Goal: Information Seeking & Learning: Learn about a topic

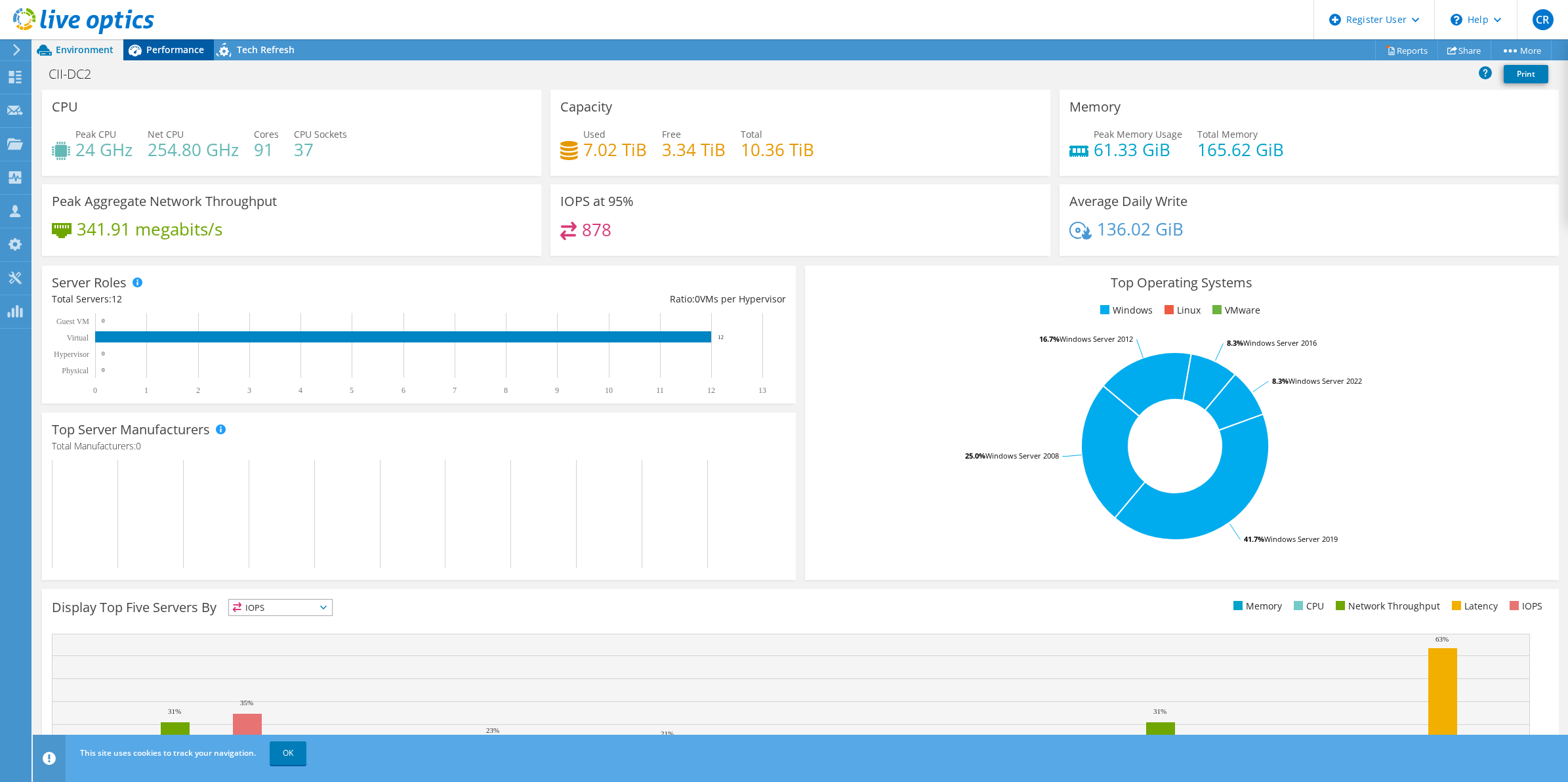
click at [158, 51] on span "Performance" at bounding box center [175, 49] width 58 height 12
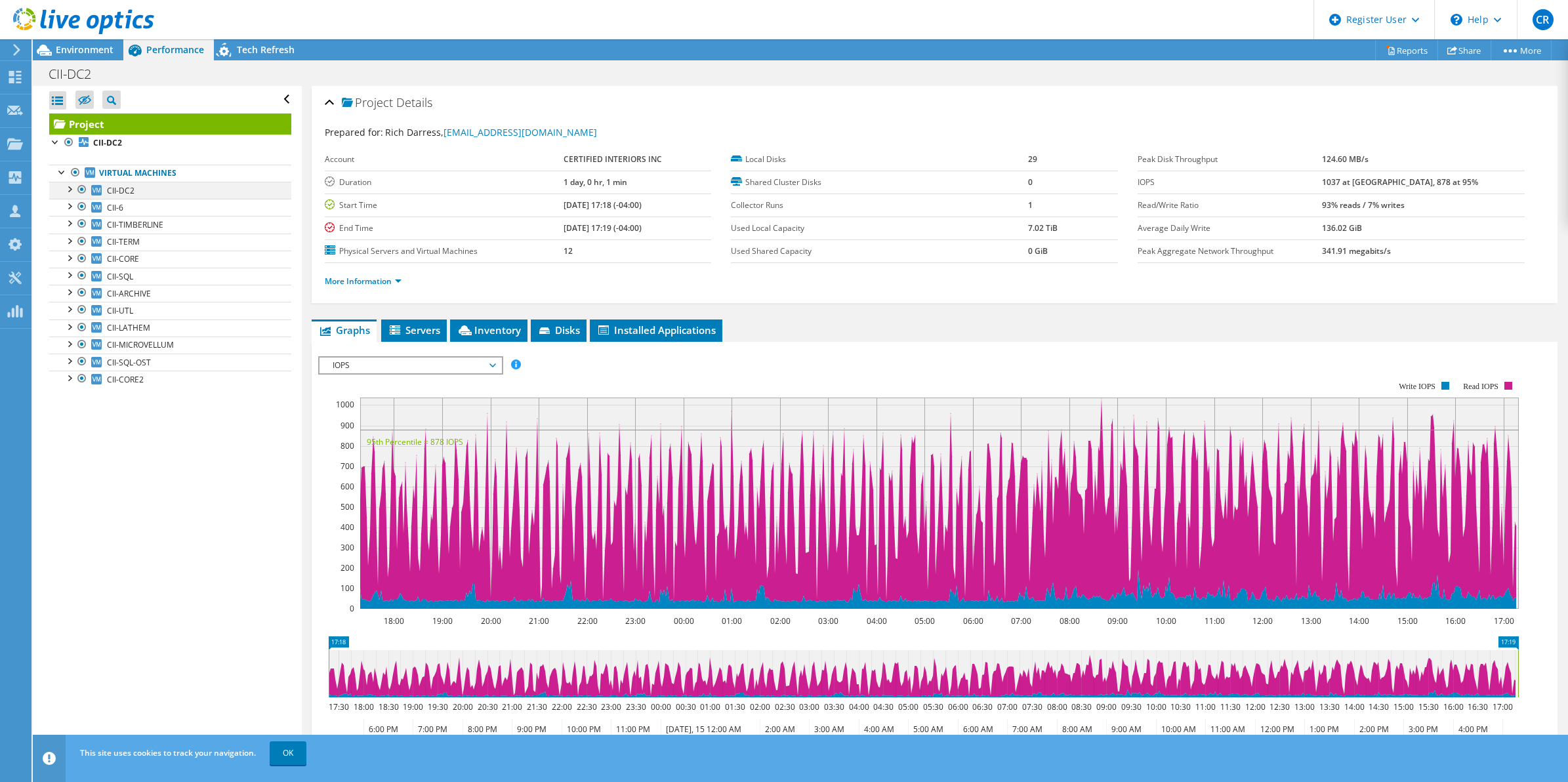
click at [68, 186] on div at bounding box center [69, 189] width 13 height 13
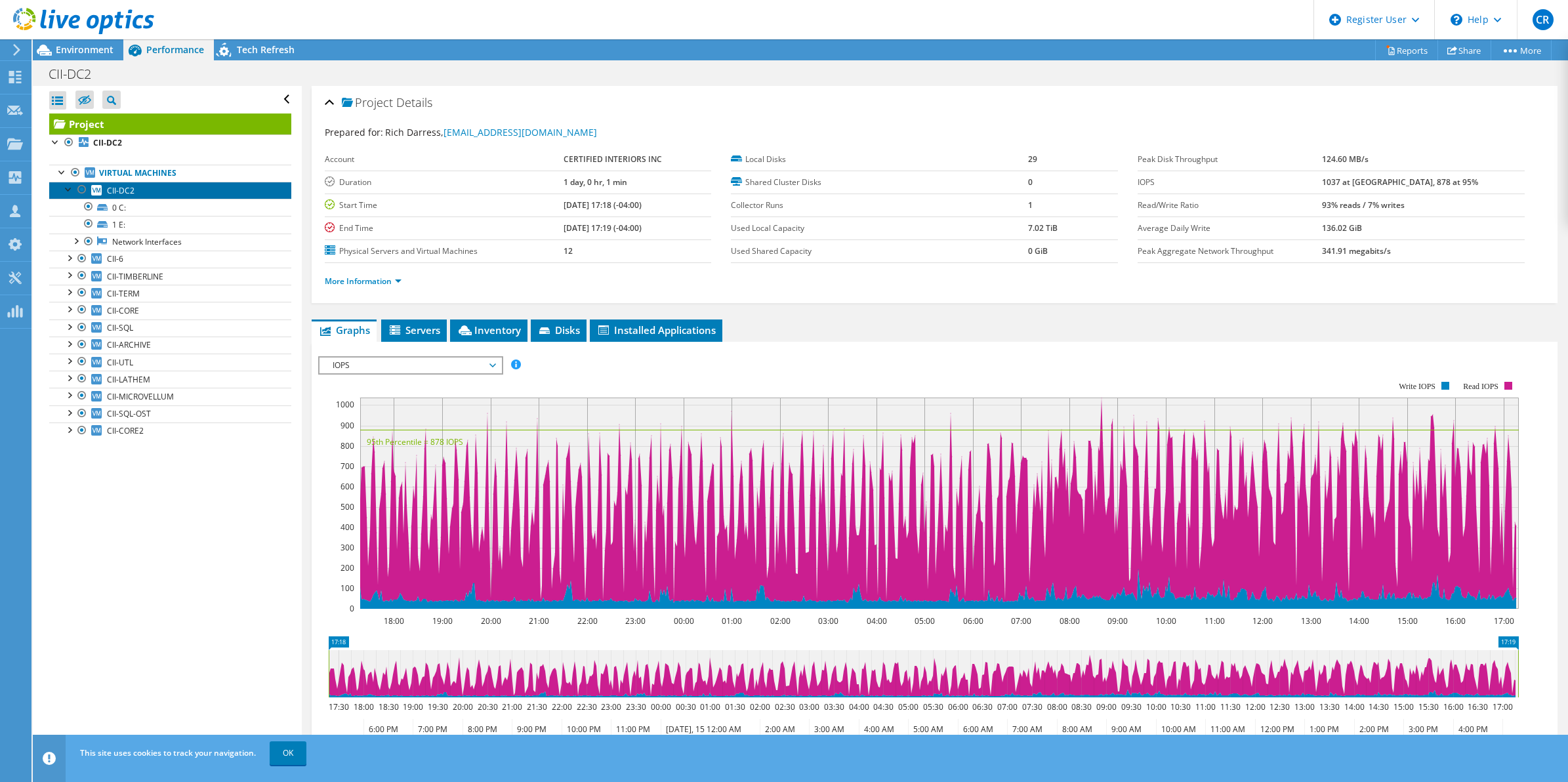
click at [130, 188] on span "CII-DC2" at bounding box center [121, 191] width 28 height 12
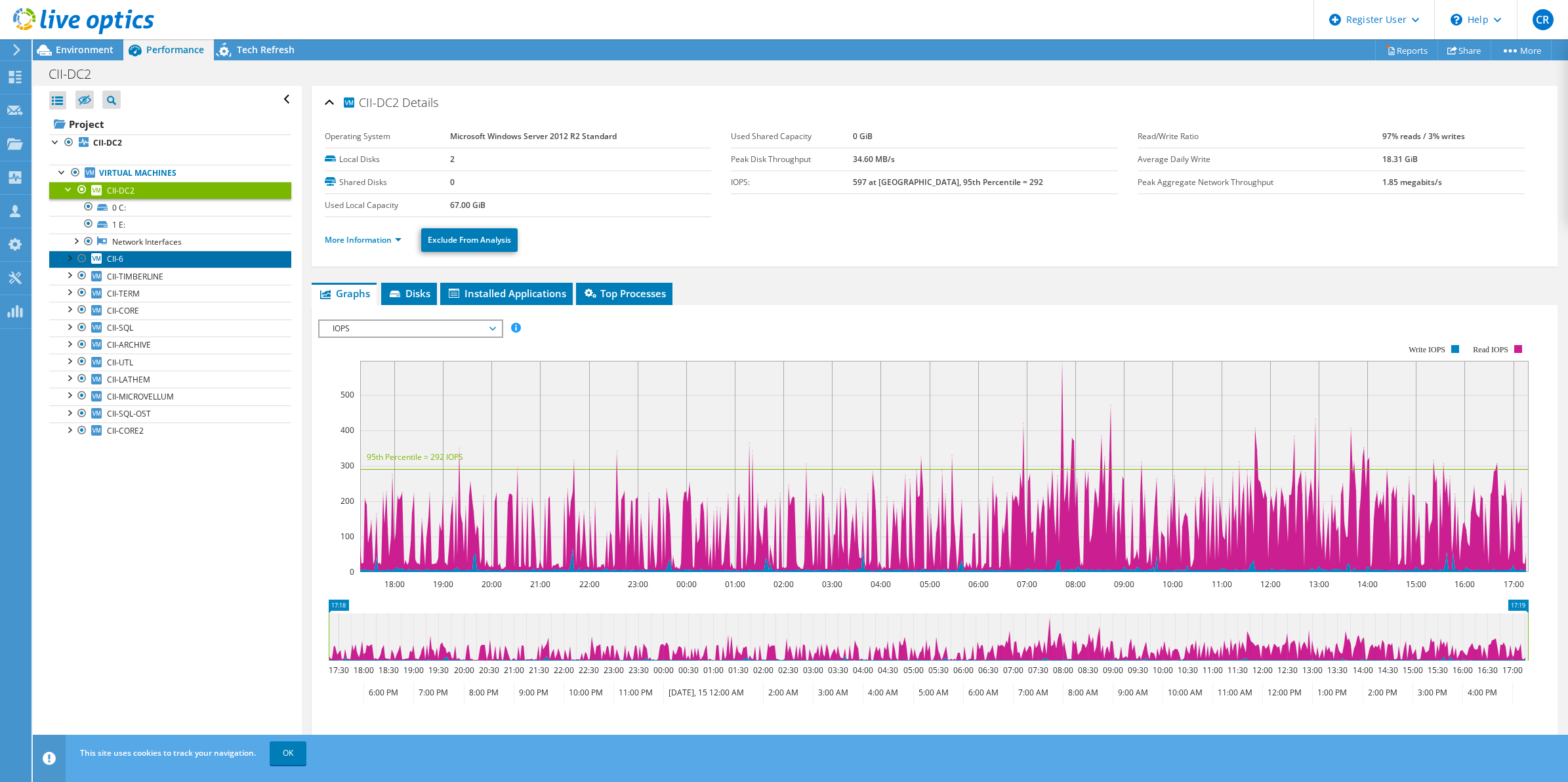
click at [128, 256] on link "CII-6" at bounding box center [170, 260] width 242 height 17
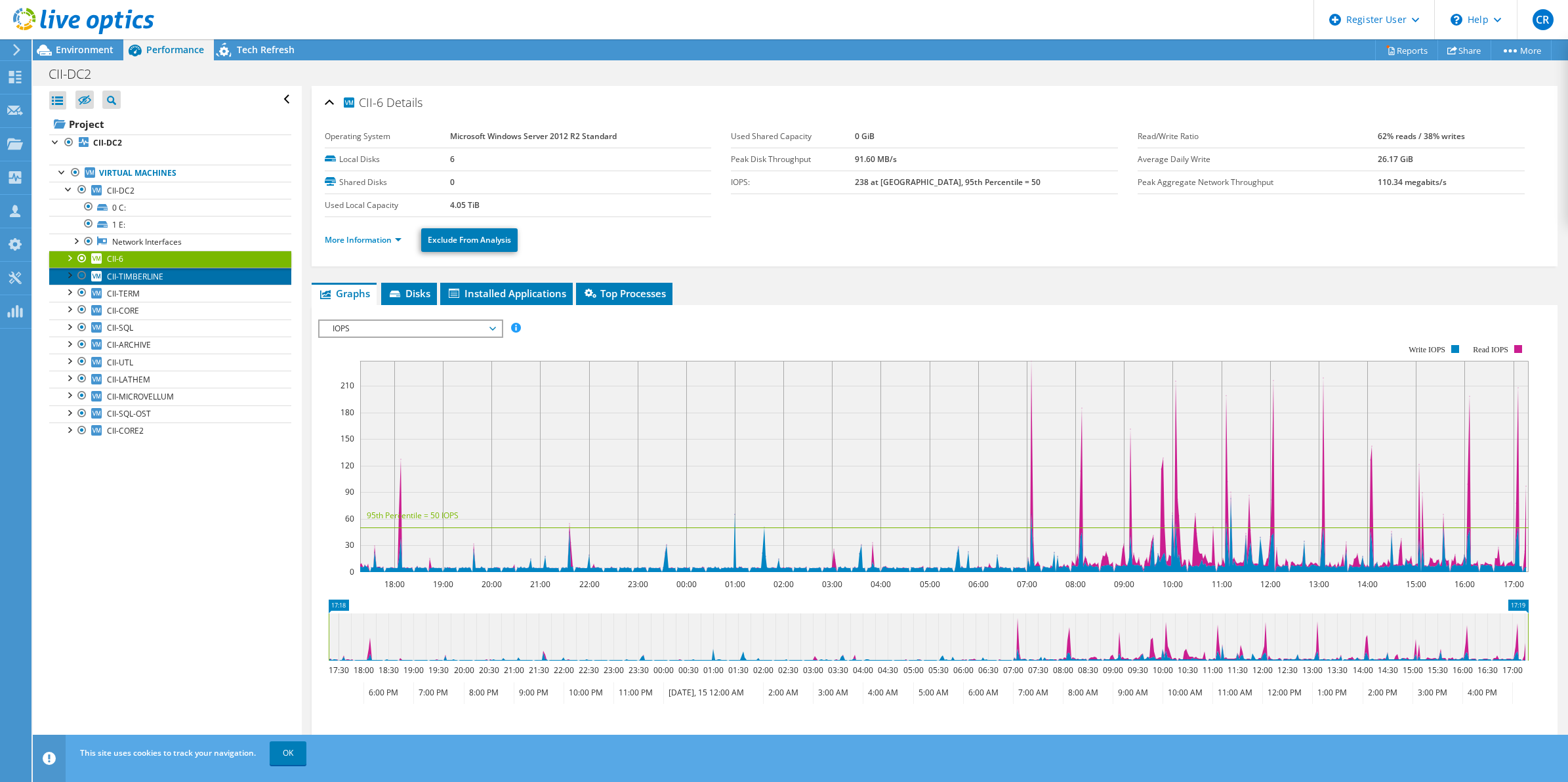
click at [126, 271] on link "CII-TIMBERLINE" at bounding box center [170, 276] width 242 height 17
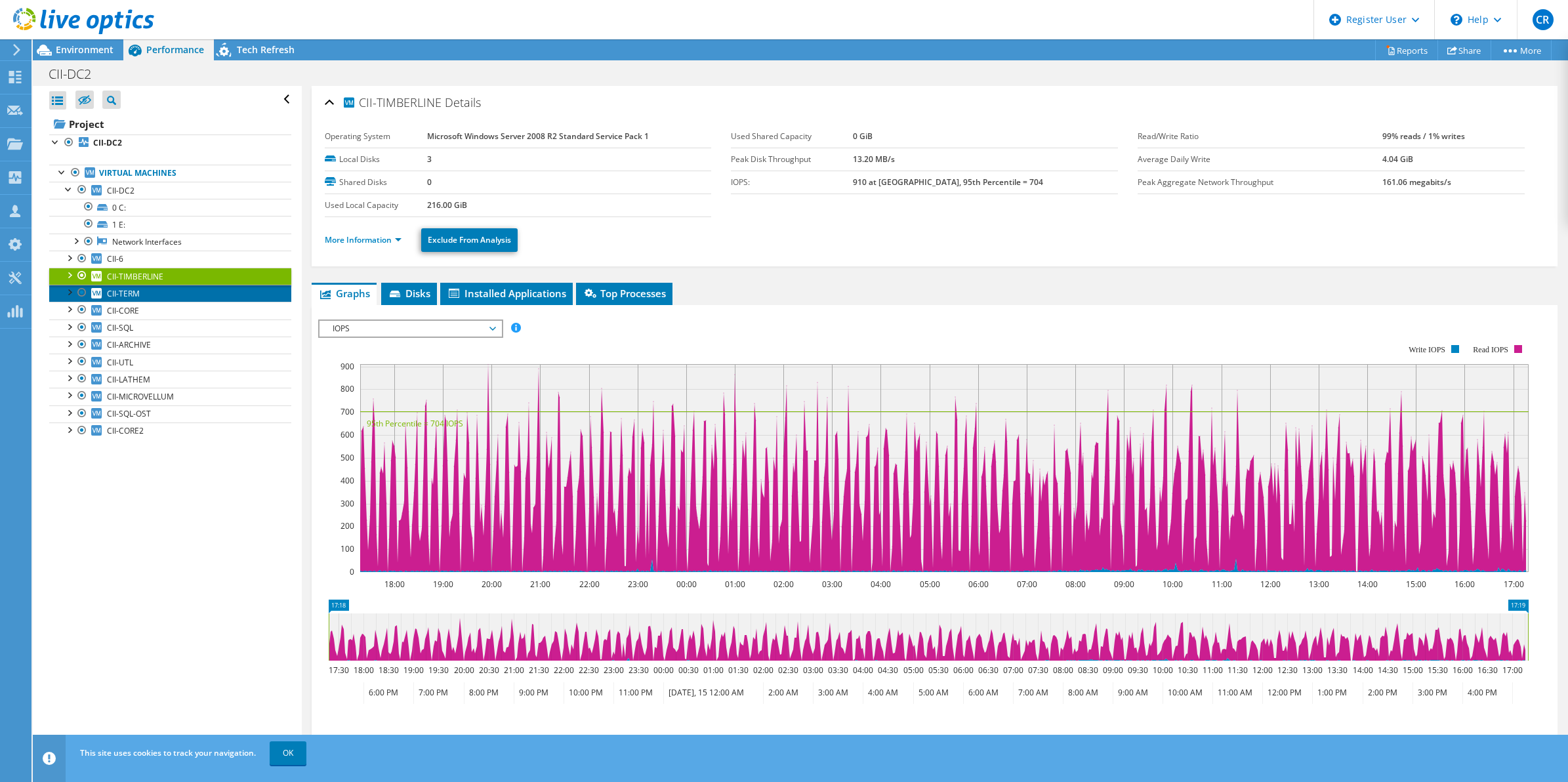
click at [138, 290] on span "CII-TERM" at bounding box center [124, 294] width 33 height 12
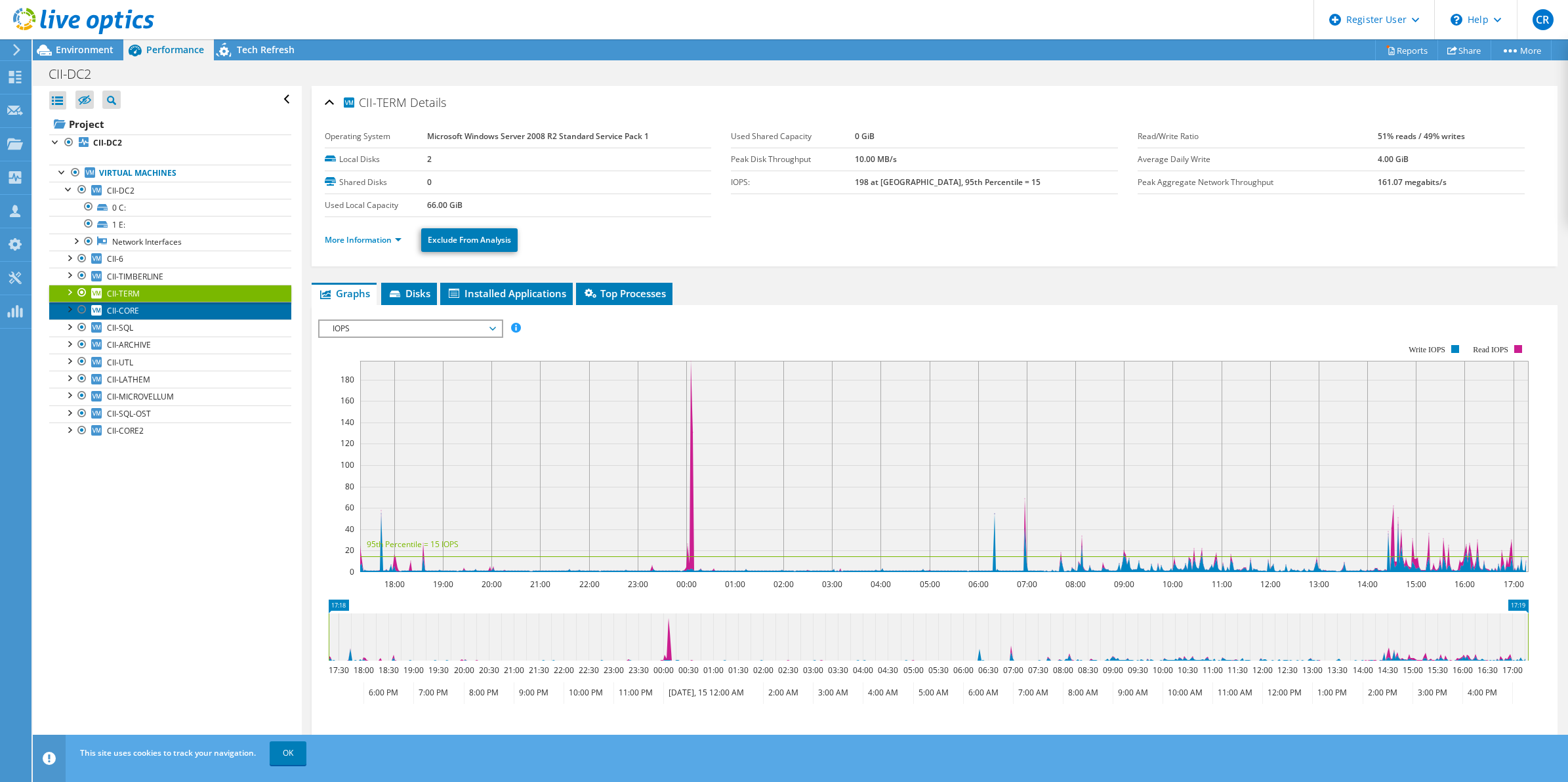
click at [123, 311] on span "CII-CORE" at bounding box center [124, 310] width 33 height 12
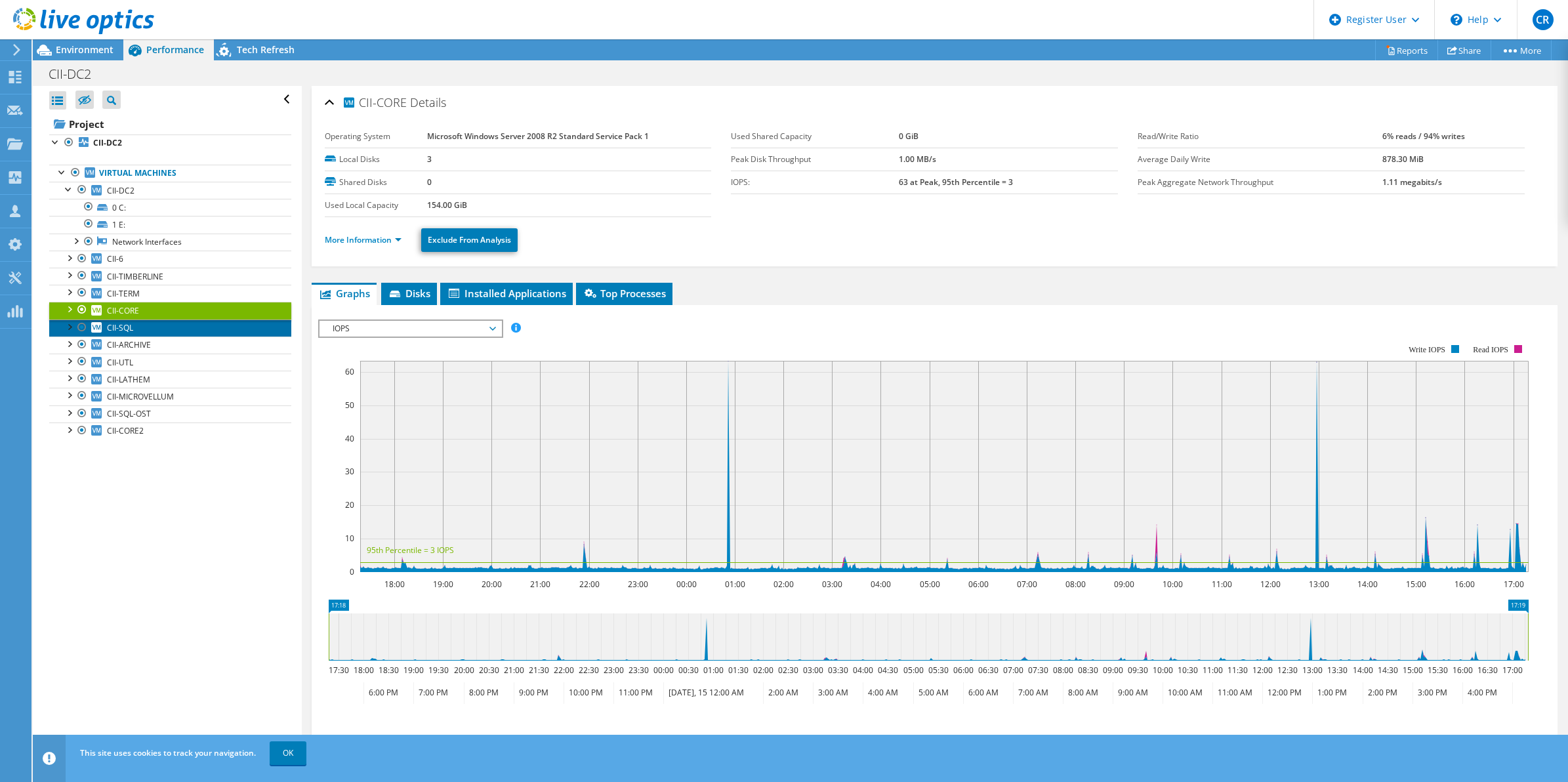
click at [122, 332] on span "CII-SQL" at bounding box center [120, 328] width 26 height 12
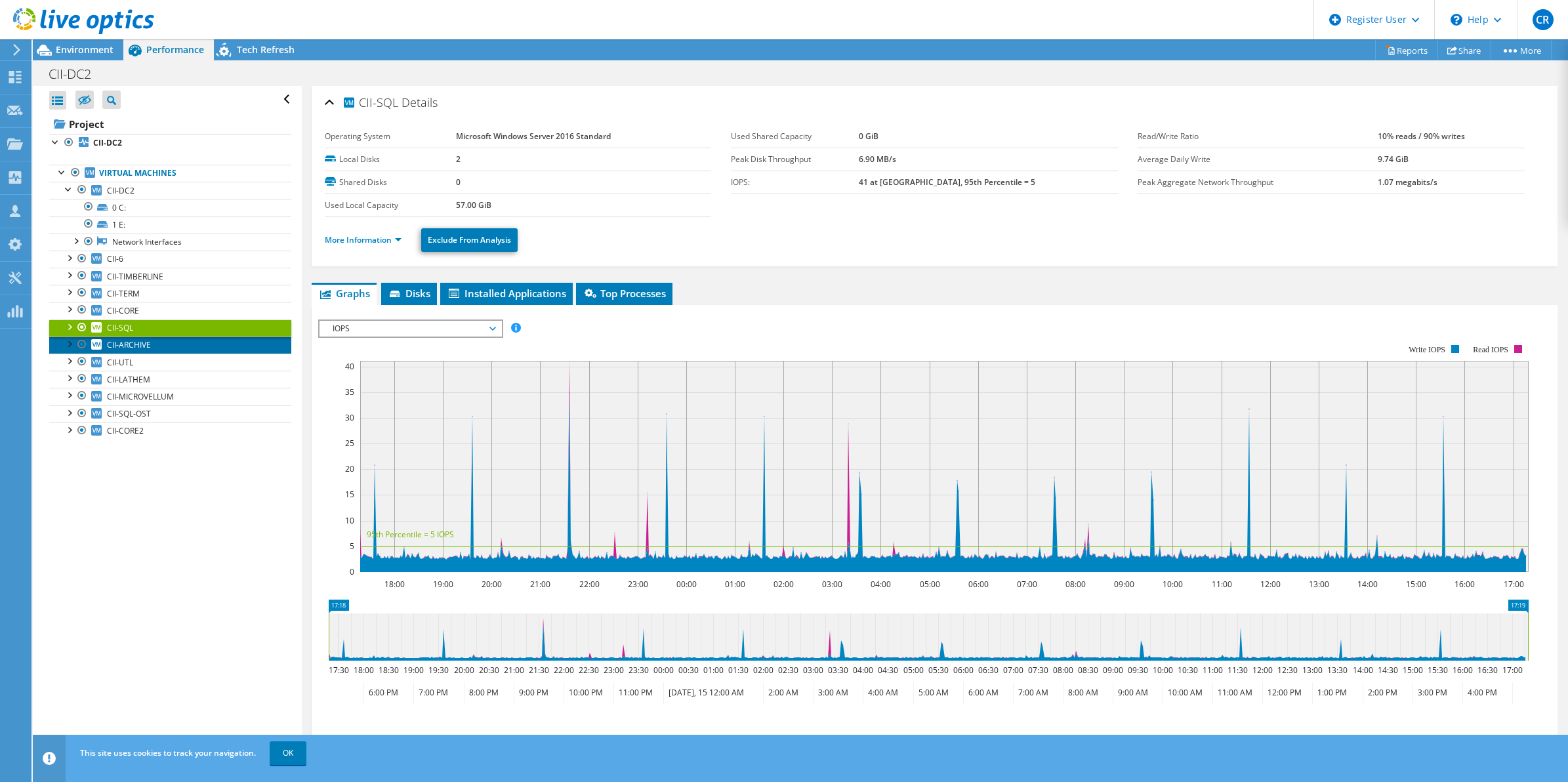
click at [122, 343] on span "CII-ARCHIVE" at bounding box center [129, 345] width 44 height 12
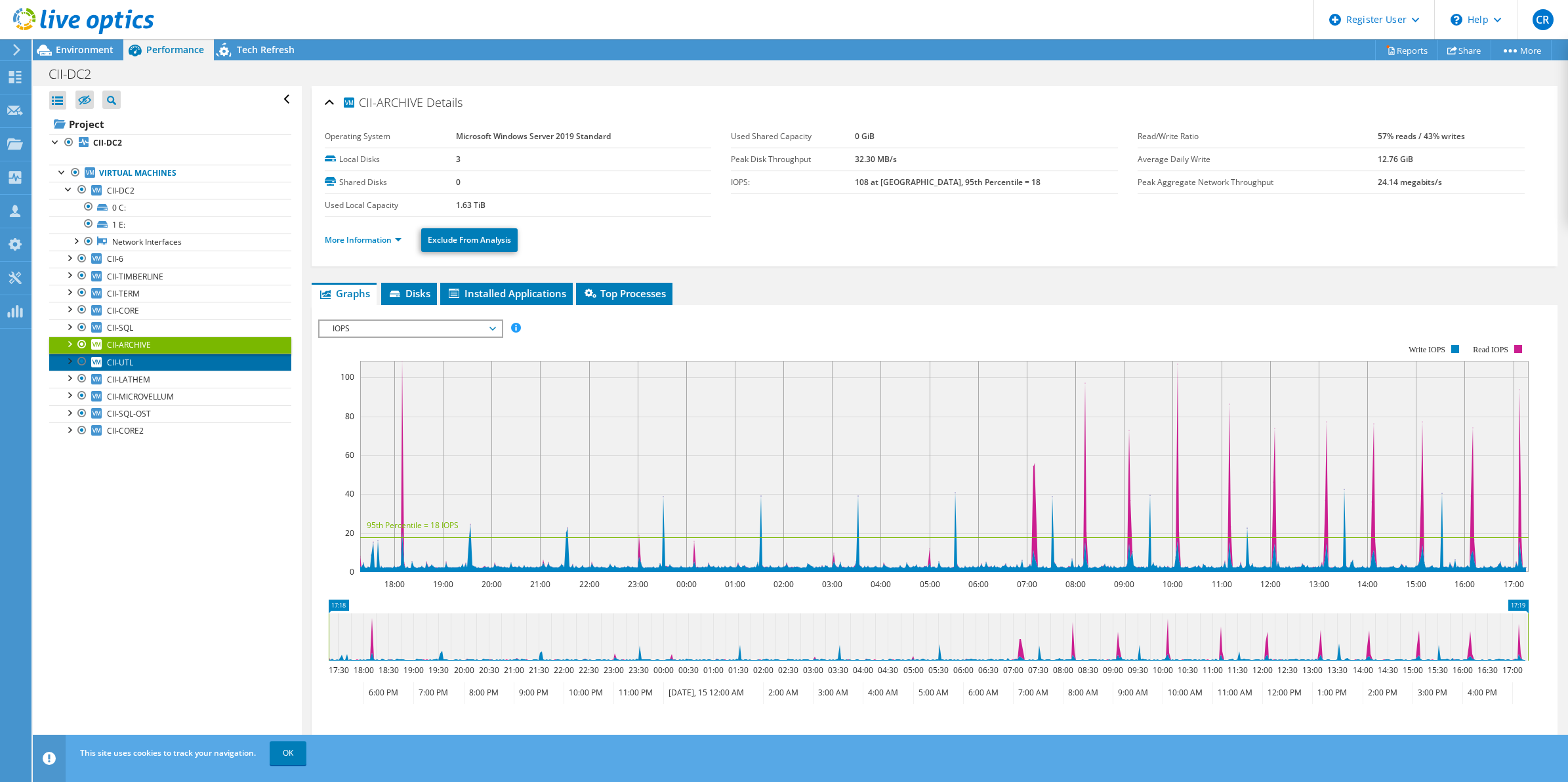
click at [131, 365] on span "CII-UTL" at bounding box center [120, 362] width 26 height 12
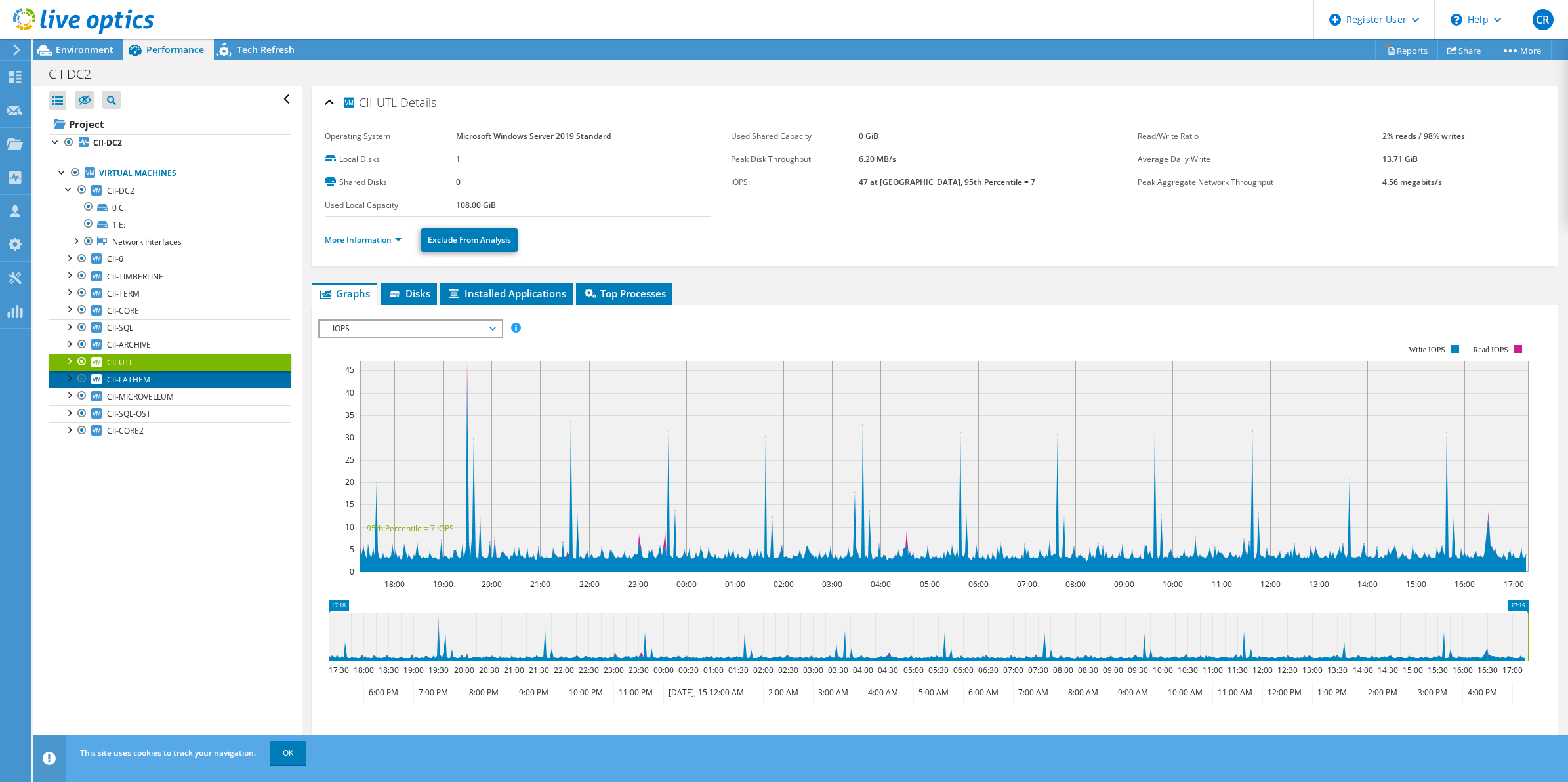
click at [123, 380] on span "CII-LATHEM" at bounding box center [128, 380] width 43 height 12
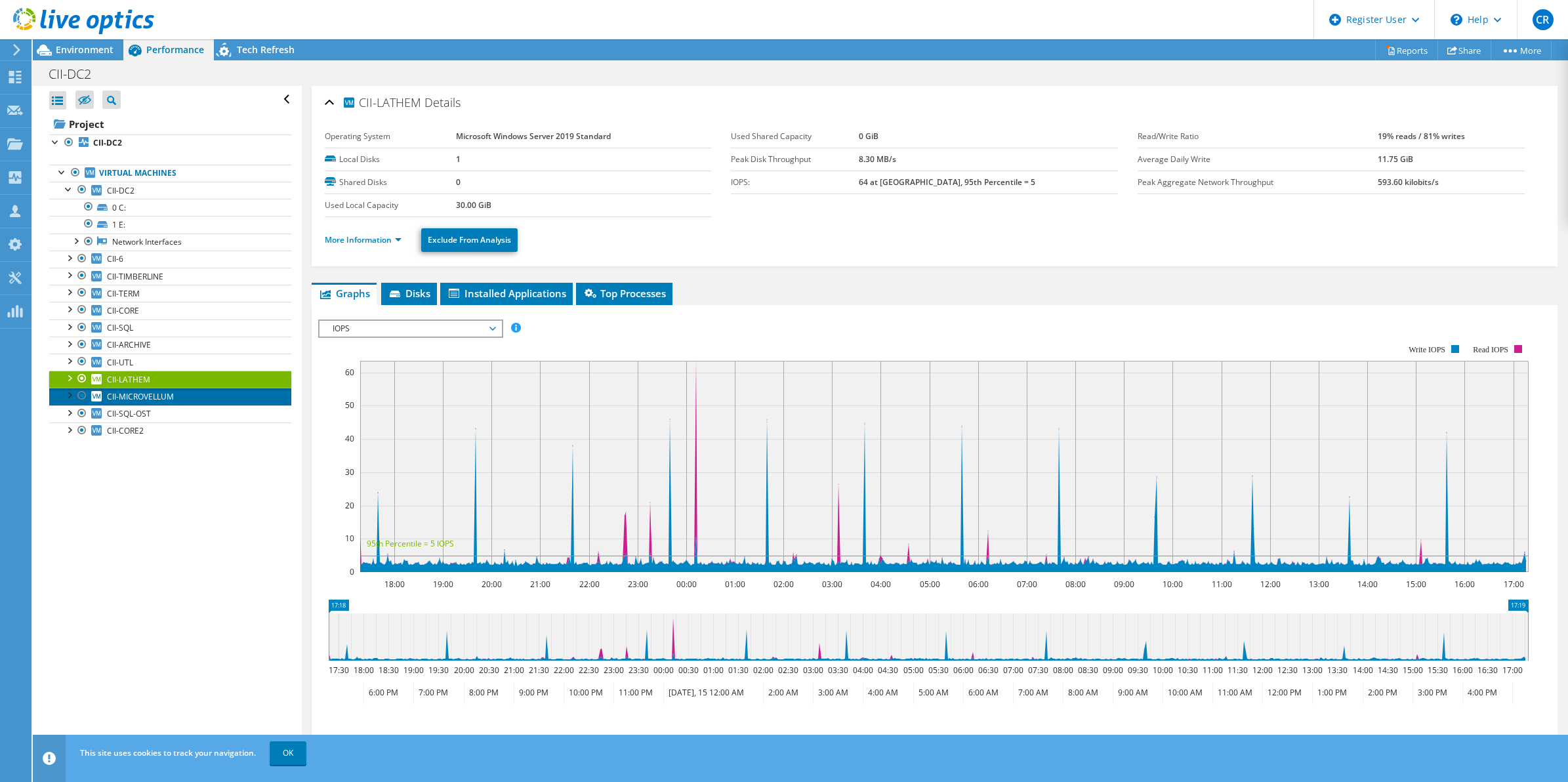
click at [134, 402] on span "CII-MICROVELLUM" at bounding box center [141, 397] width 67 height 12
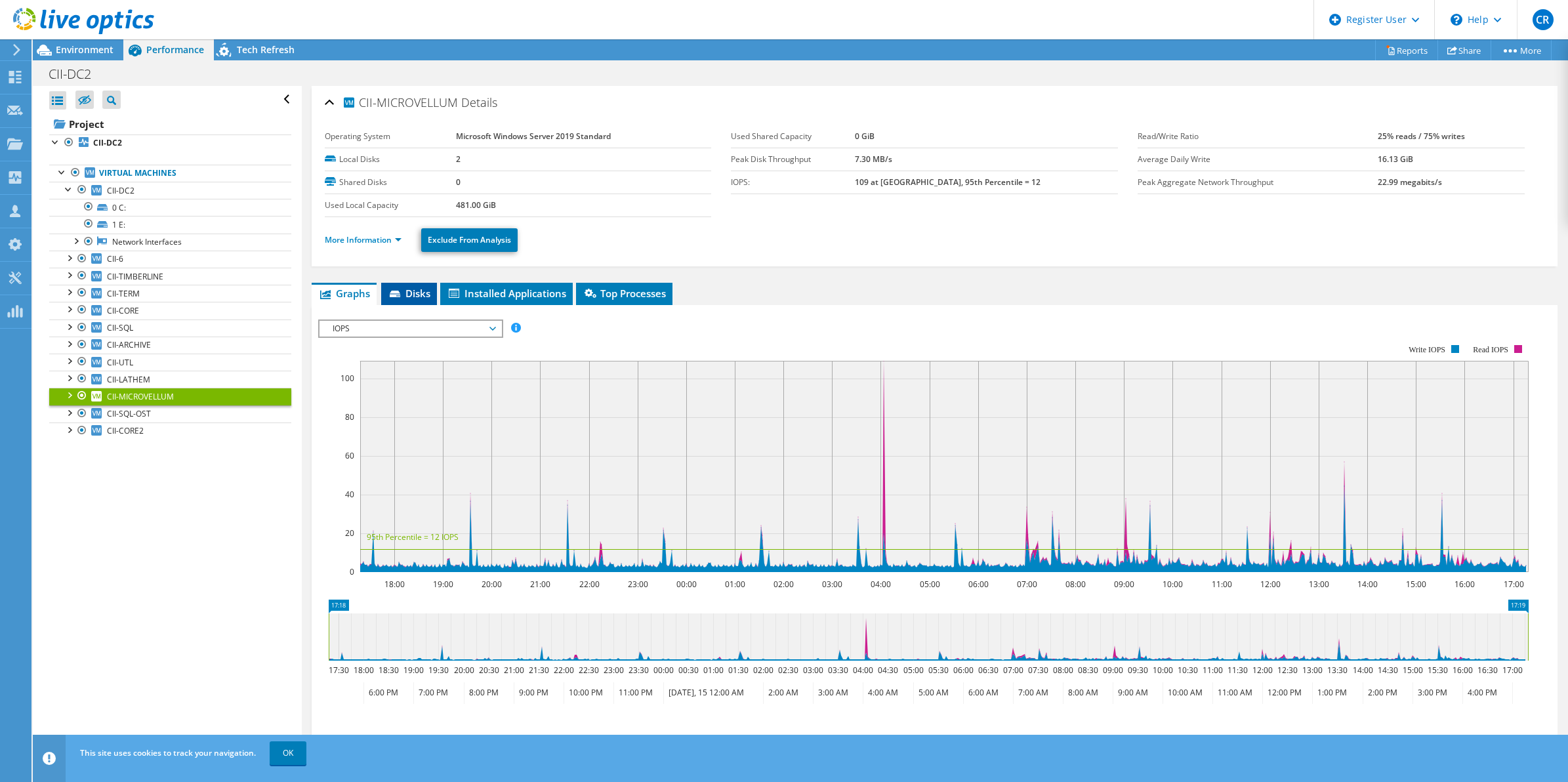
click at [414, 292] on span "Disks" at bounding box center [409, 293] width 42 height 13
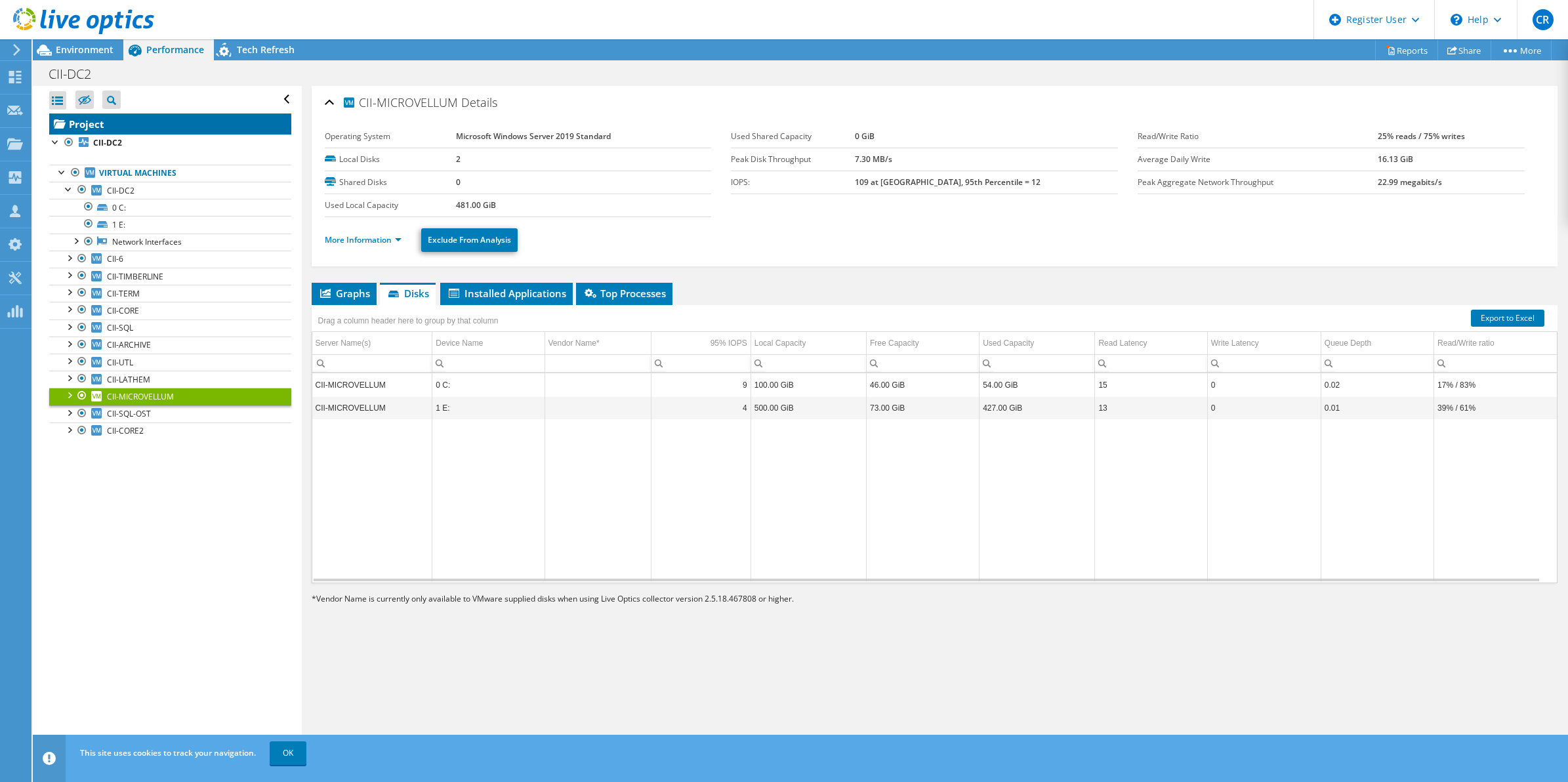
click at [97, 132] on link "Project" at bounding box center [170, 124] width 242 height 21
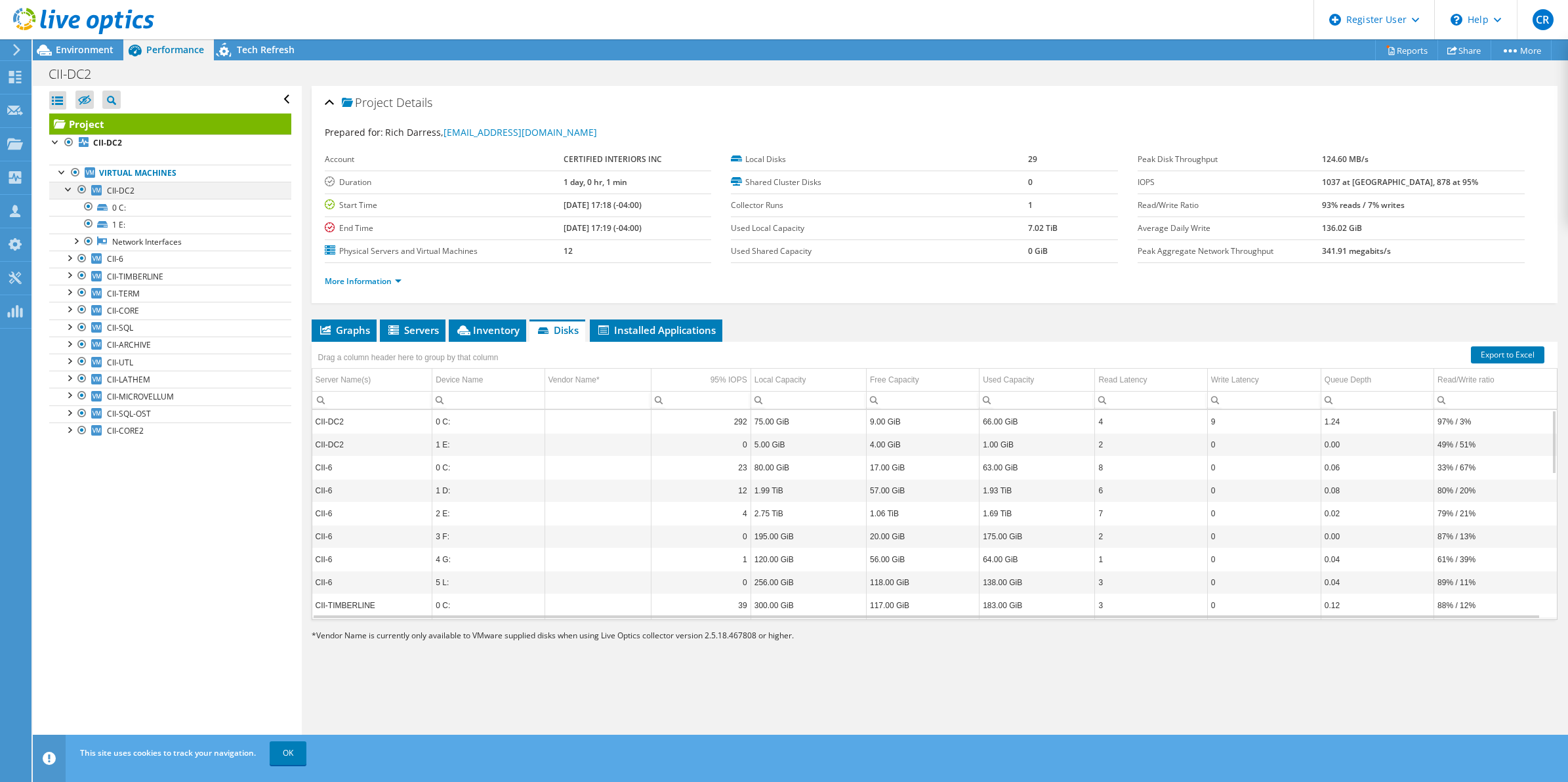
click at [64, 192] on div at bounding box center [69, 189] width 13 height 13
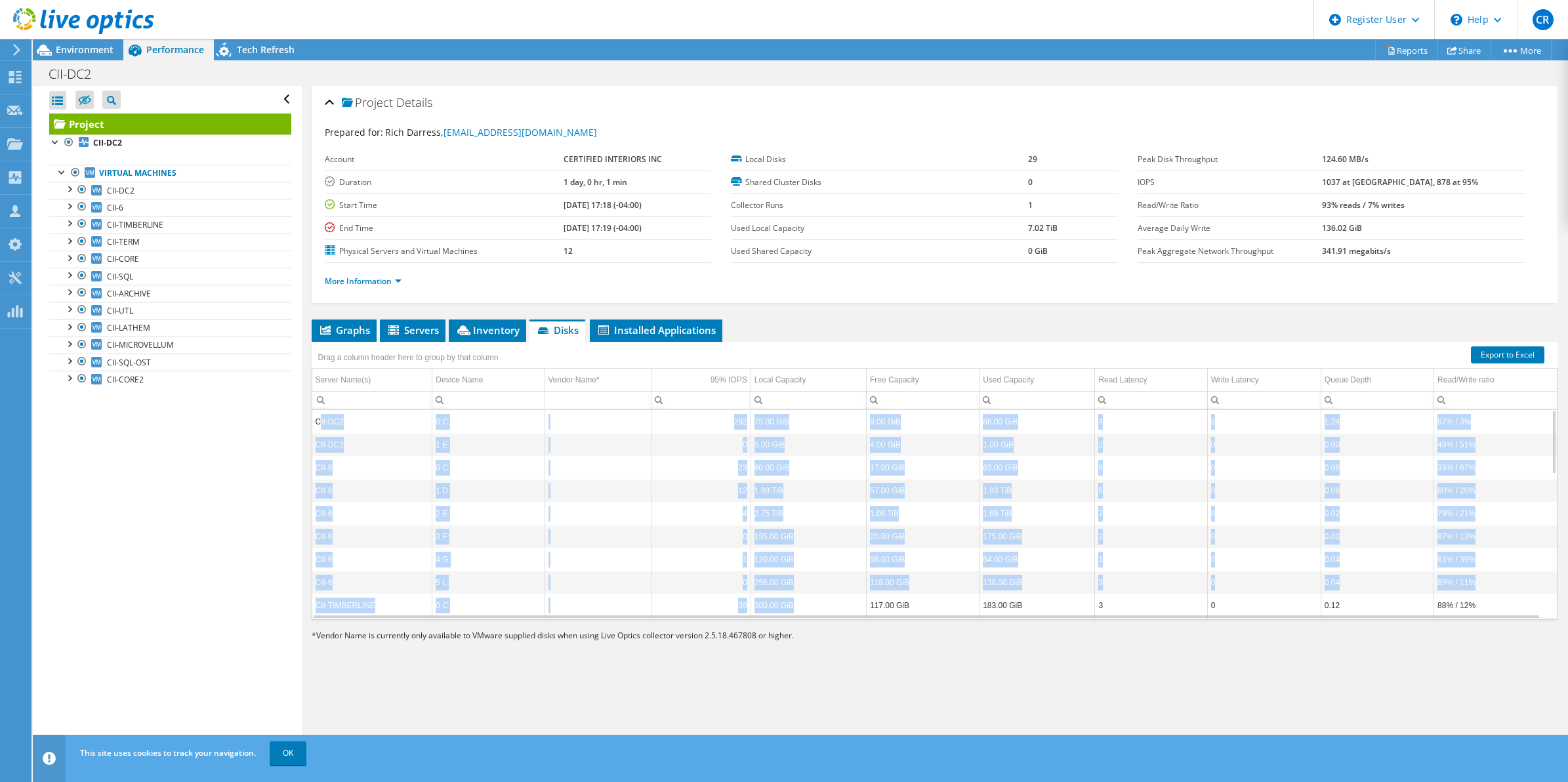
drag, startPoint x: 318, startPoint y: 417, endPoint x: 808, endPoint y: 598, distance: 522.4
click at [808, 598] on tbody "CII-DC2 0 C: 292 75.00 GiB 9.00 GiB 66.00 GiB 4 9 1.24 97% / 3% CII-DC2 1 E: 0 …" at bounding box center [934, 743] width 1245 height 666
click at [345, 424] on td "CII-DC2" at bounding box center [372, 422] width 120 height 23
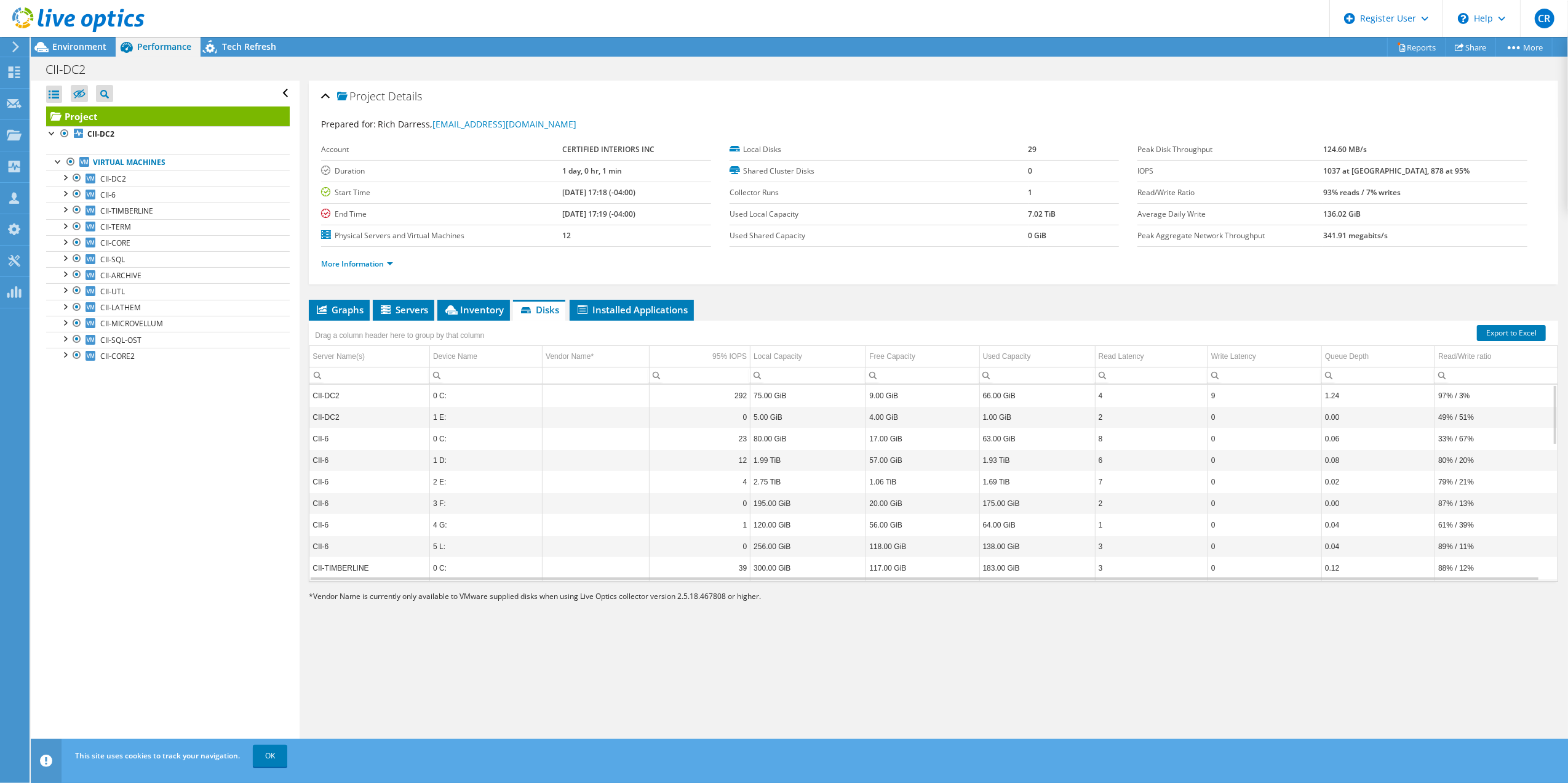
drag, startPoint x: 1014, startPoint y: 213, endPoint x: 1059, endPoint y: 217, distance: 45.2
click at [1059, 217] on tr "Used Local Capacity 7.02 TiB" at bounding box center [924, 214] width 389 height 22
click at [1063, 217] on td "7.02 TiB" at bounding box center [1074, 214] width 91 height 22
drag, startPoint x: 127, startPoint y: 178, endPoint x: 136, endPoint y: 178, distance: 9.0
click at [128, 178] on link "CII-DC2" at bounding box center [167, 179] width 244 height 16
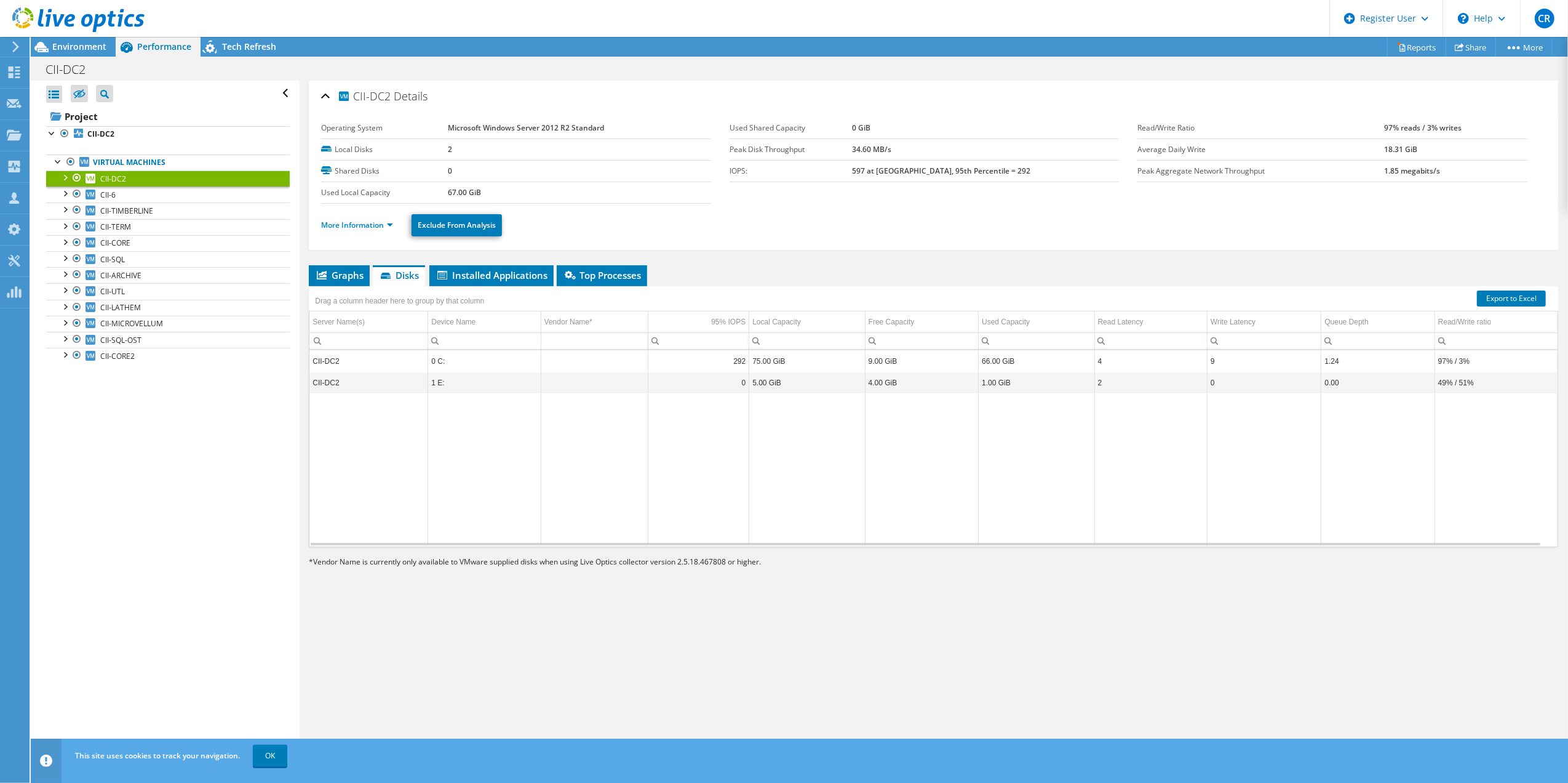
click at [750, 220] on ul "More Information Exclude From Analysis" at bounding box center [933, 224] width 1225 height 25
click at [121, 196] on link "CII-6" at bounding box center [167, 194] width 244 height 16
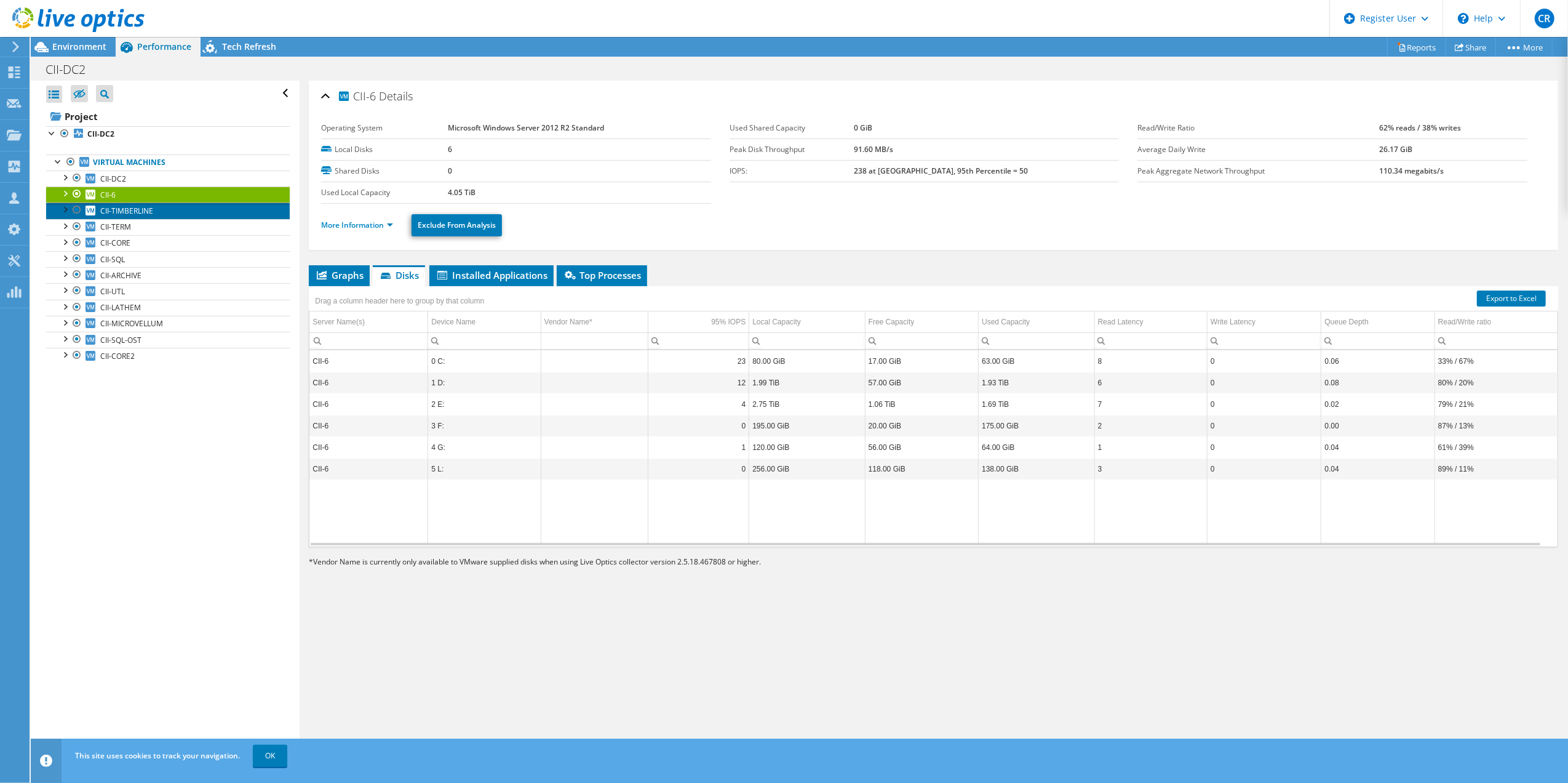
click at [149, 208] on span "CII-TIMBERLINE" at bounding box center [127, 211] width 53 height 11
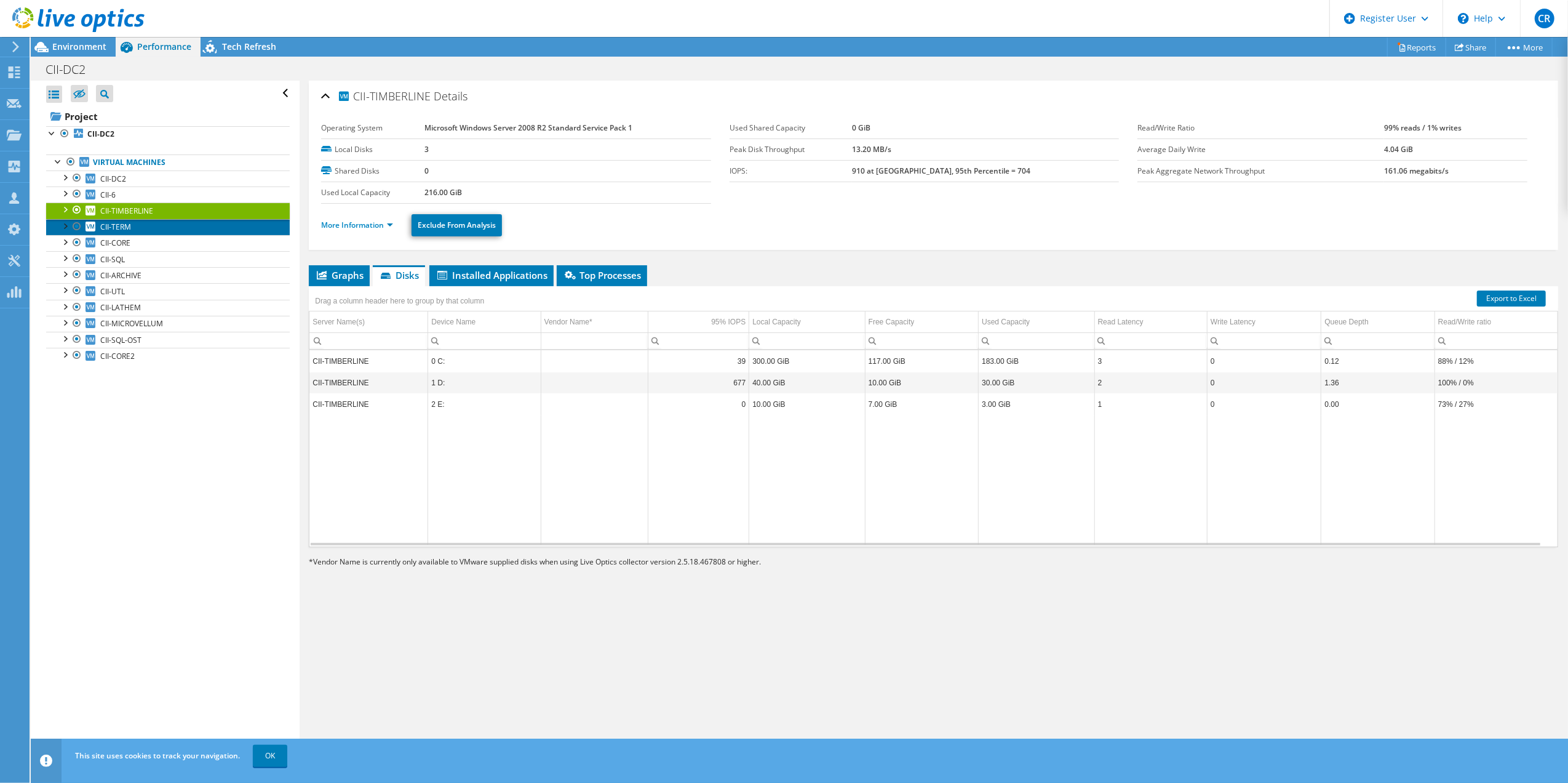
click at [129, 227] on span "CII-TERM" at bounding box center [116, 227] width 31 height 11
